Goal: Information Seeking & Learning: Learn about a topic

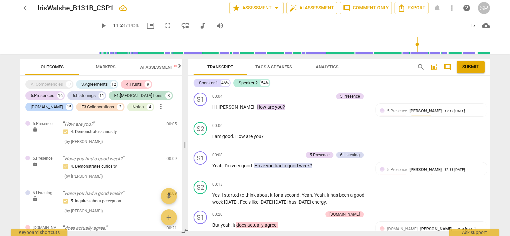
scroll to position [1633, 0]
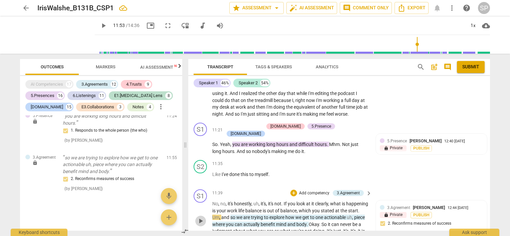
click at [202, 217] on span "play_arrow" at bounding box center [201, 221] width 8 height 8
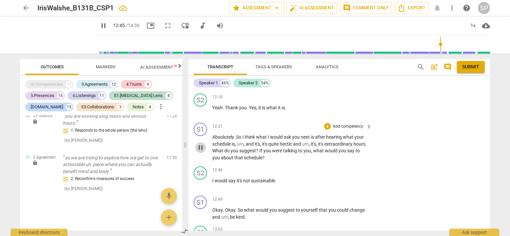
click at [202, 144] on span "pause" at bounding box center [201, 148] width 8 height 8
type input "766"
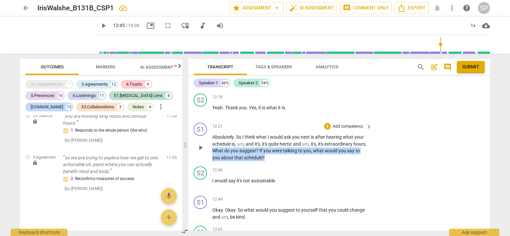
drag, startPoint x: 226, startPoint y: 106, endPoint x: 281, endPoint y: 113, distance: 55.2
click at [281, 134] on p "Absolutely . So I think what I would ask you next is after hearing what your sc…" at bounding box center [290, 147] width 156 height 27
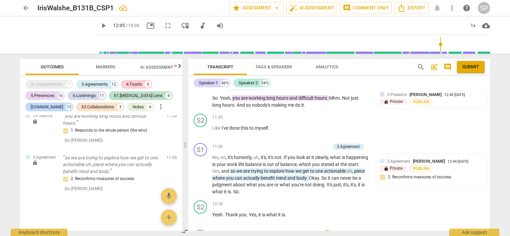
scroll to position [1720, 0]
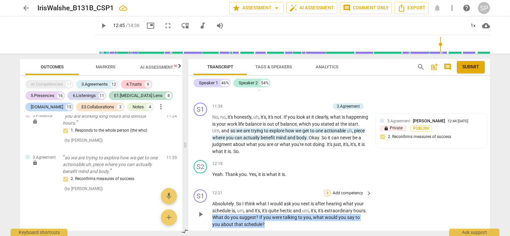
click at [327, 190] on div "+" at bounding box center [327, 193] width 7 height 7
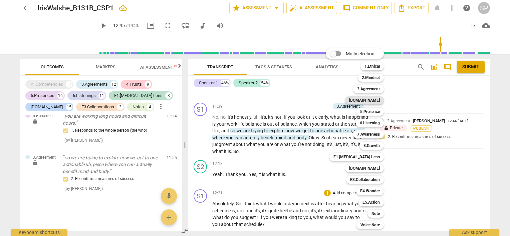
click at [368, 99] on b "[DOMAIN_NAME]" at bounding box center [364, 101] width 31 height 8
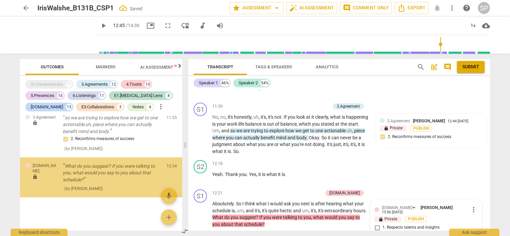
scroll to position [4217, 0]
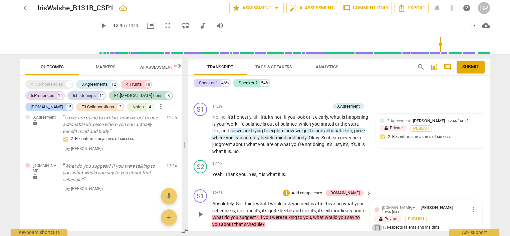
click at [375, 224] on input "1. Respects talents and insights" at bounding box center [377, 228] width 11 height 8
checkbox input "true"
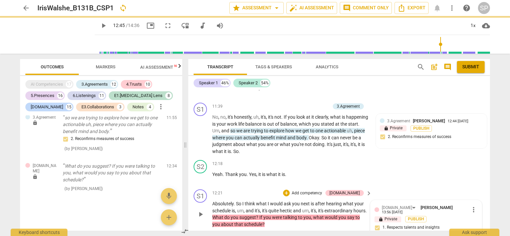
click at [375, 232] on input "2. Shows support and empathy" at bounding box center [377, 236] width 11 height 8
checkbox input "true"
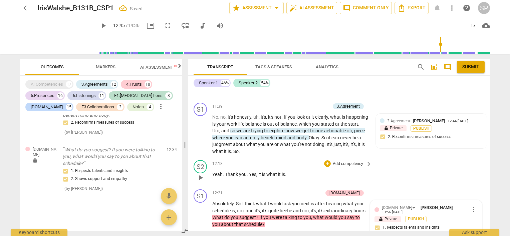
click at [287, 160] on div "12:18 + Add competency keyboard_arrow_right Yeah . Thank you . Yes , it is what…" at bounding box center [292, 172] width 160 height 24
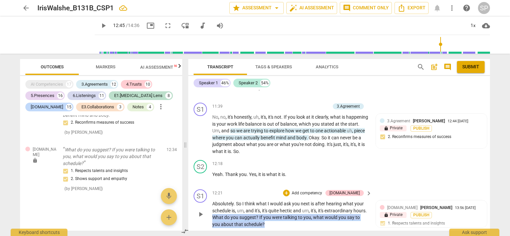
drag, startPoint x: 227, startPoint y: 172, endPoint x: 278, endPoint y: 182, distance: 51.9
click at [278, 201] on p "Absolutely . So I think what I would ask you next is after hearing what your sc…" at bounding box center [290, 214] width 156 height 27
click at [290, 190] on div "+" at bounding box center [286, 193] width 7 height 7
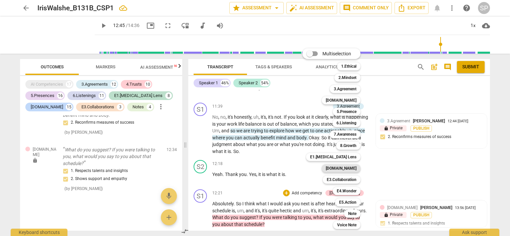
click at [348, 169] on b "[DOMAIN_NAME]" at bounding box center [341, 169] width 31 height 8
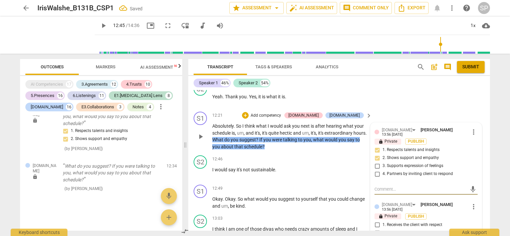
scroll to position [1820, 0]
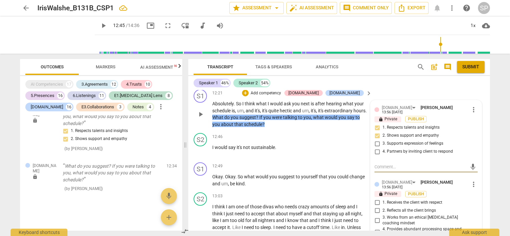
click at [377, 217] on input "3. Works from an ethical [MEDICAL_DATA] coaching mindset" at bounding box center [377, 221] width 11 height 8
checkbox input "true"
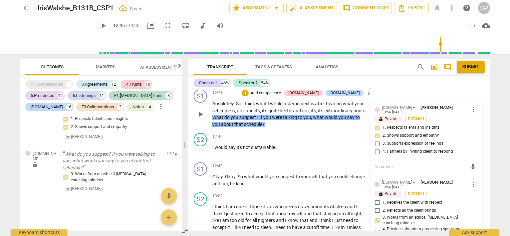
checkbox input "true"
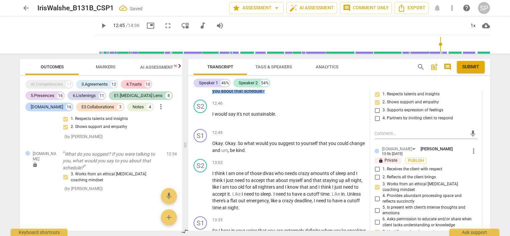
click at [375, 236] on input "8. Exhibits compassion and invites brainstorming" at bounding box center [377, 240] width 11 height 8
checkbox input "true"
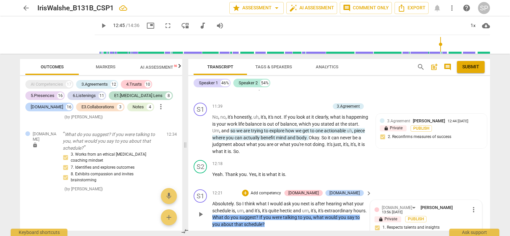
scroll to position [1686, 0]
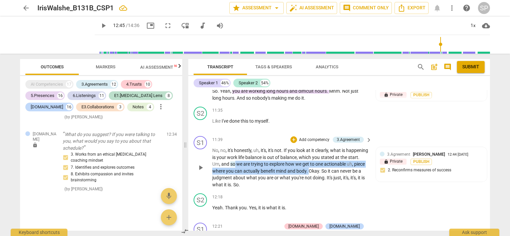
drag, startPoint x: 255, startPoint y: 119, endPoint x: 328, endPoint y: 128, distance: 73.0
click at [328, 147] on p "No , no , it's honestly , uh , it's , it's not . If you look at it clearly , wh…" at bounding box center [290, 167] width 156 height 41
click at [291, 137] on div "+" at bounding box center [294, 140] width 7 height 7
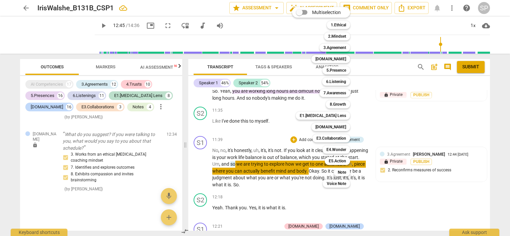
type input "766"
